Goal: Information Seeking & Learning: Learn about a topic

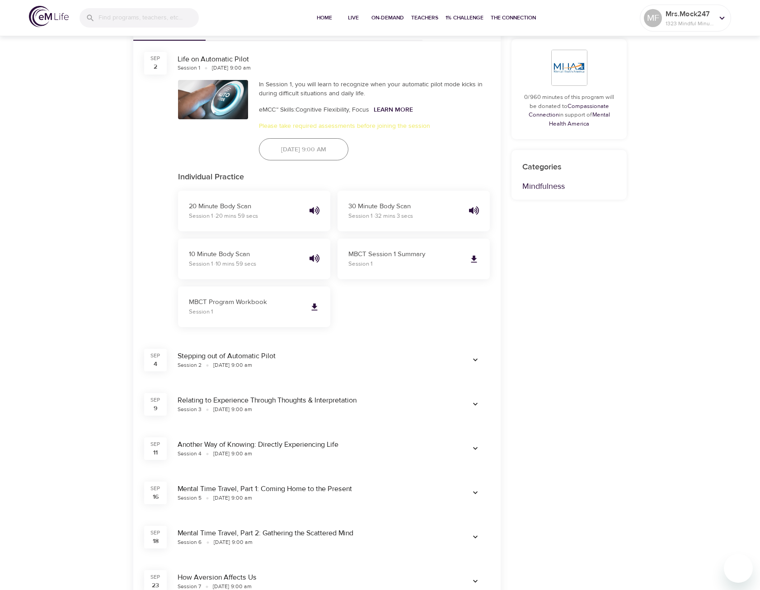
scroll to position [452, 0]
click at [477, 446] on icon "button" at bounding box center [475, 447] width 9 height 9
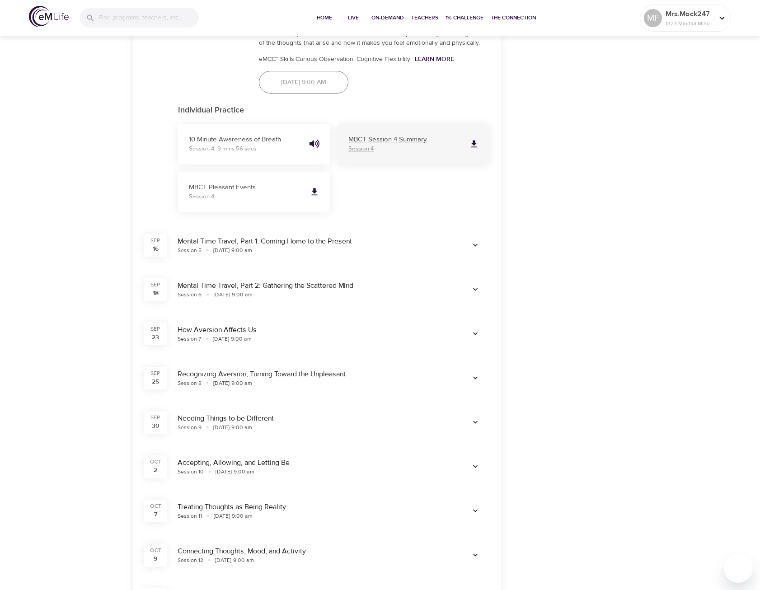
scroll to position [903, 0]
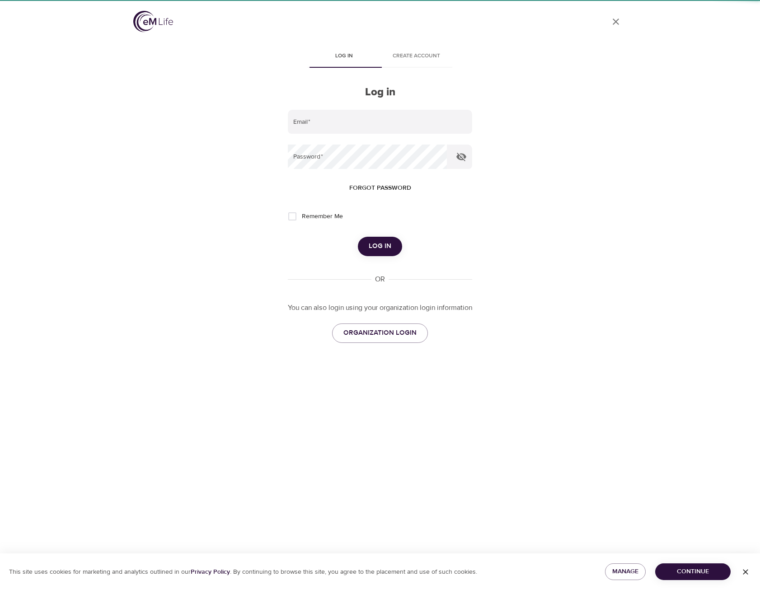
type input "[EMAIL_ADDRESS][DOMAIN_NAME]"
